Goal: Task Accomplishment & Management: Use online tool/utility

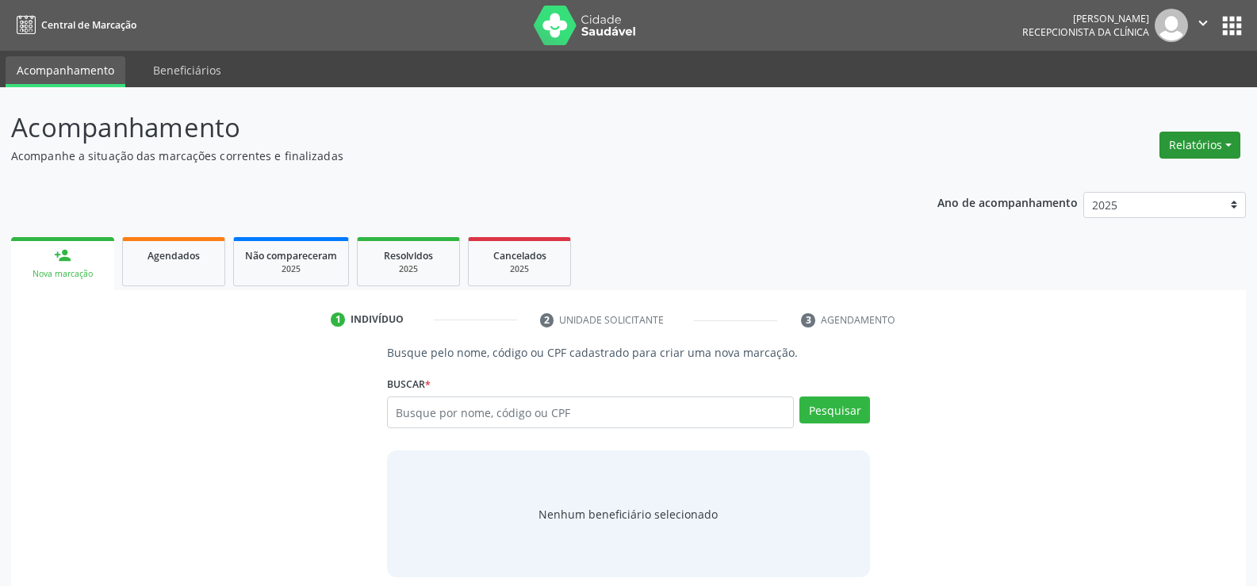
click at [1212, 143] on button "Relatórios" at bounding box center [1199, 145] width 81 height 27
click at [1147, 174] on link "Agendamentos" at bounding box center [1155, 179] width 170 height 22
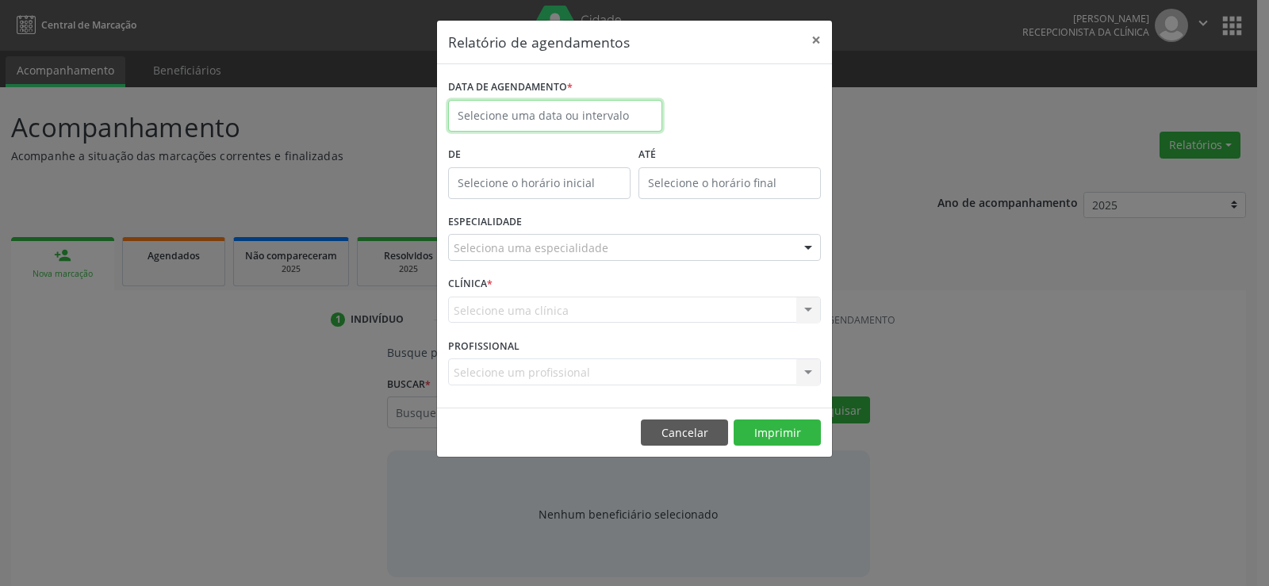
click at [584, 108] on input "text" at bounding box center [555, 116] width 214 height 32
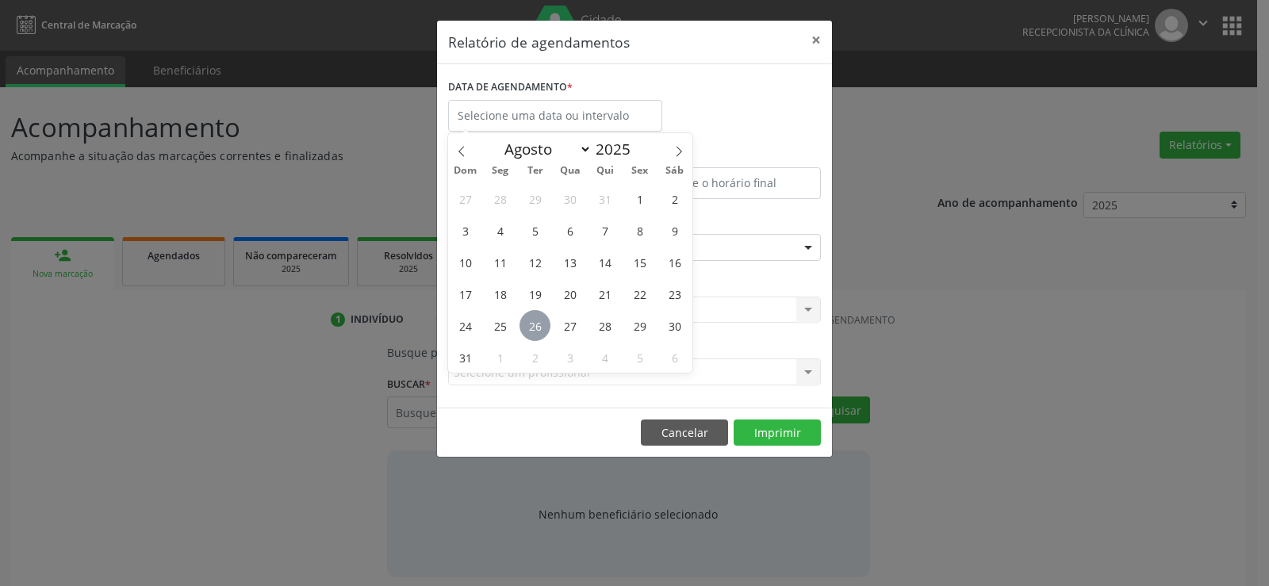
click at [542, 332] on span "26" at bounding box center [534, 325] width 31 height 31
type input "[DATE]"
click at [542, 332] on span "26" at bounding box center [534, 325] width 31 height 31
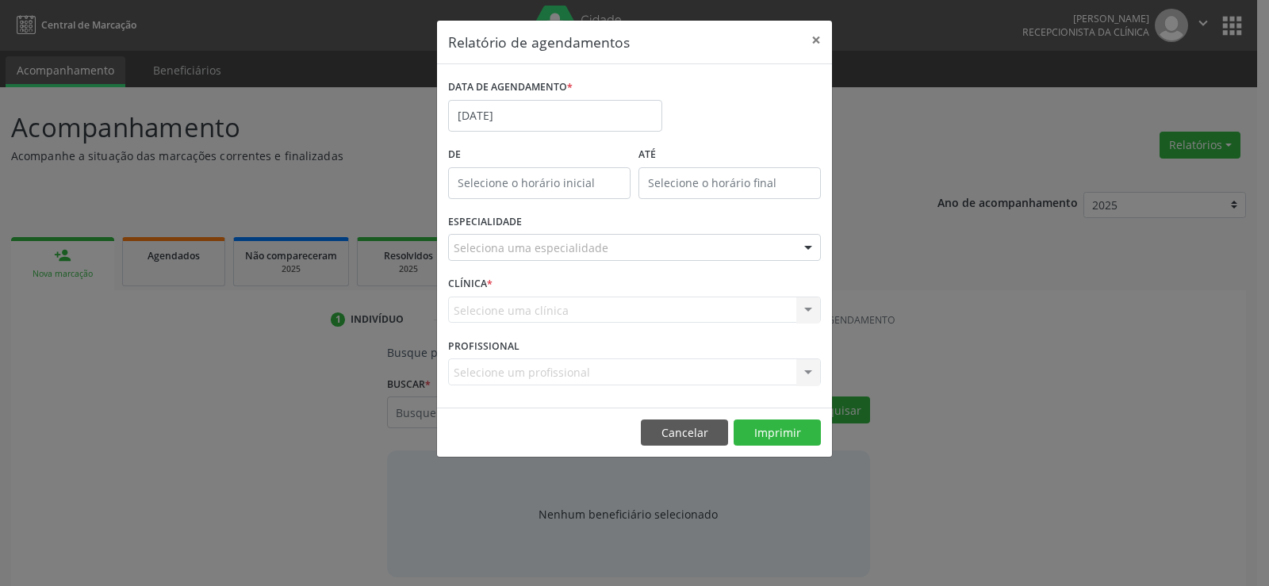
click at [554, 259] on div "Seleciona uma especialidade" at bounding box center [634, 247] width 373 height 27
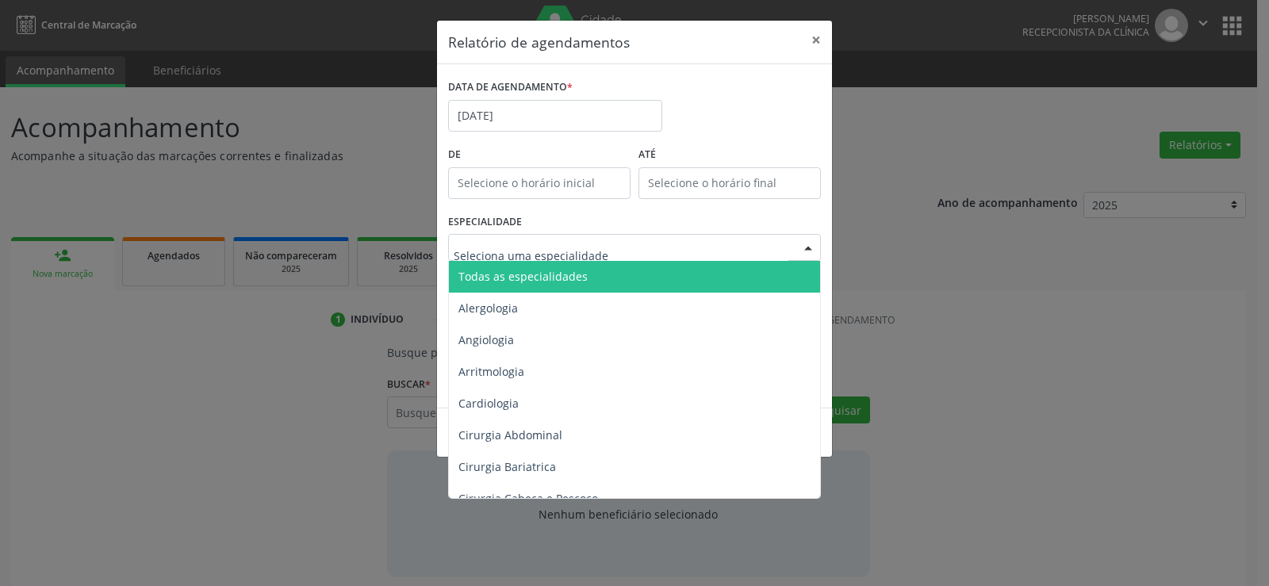
click at [558, 275] on span "Todas as especialidades" at bounding box center [522, 276] width 129 height 15
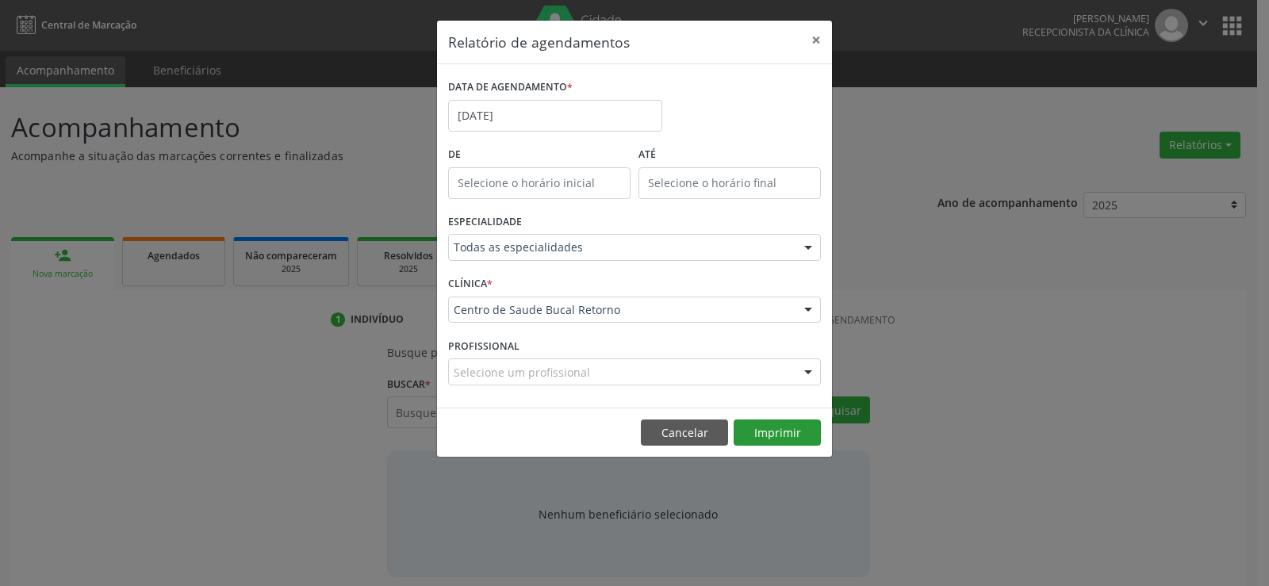
drag, startPoint x: 765, startPoint y: 412, endPoint x: 770, endPoint y: 433, distance: 21.2
click at [765, 412] on footer "Cancelar Imprimir" at bounding box center [634, 433] width 395 height 50
click at [771, 435] on button "Imprimir" at bounding box center [776, 432] width 87 height 27
